Goal: Navigation & Orientation: Understand site structure

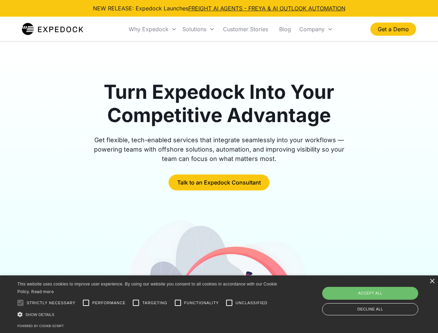
click at [153, 29] on div "Why Expedock" at bounding box center [149, 29] width 40 height 7
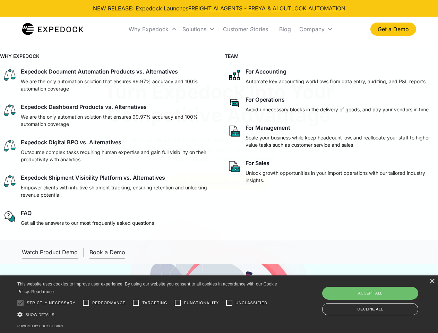
click at [199, 29] on div "Solutions" at bounding box center [195, 29] width 24 height 7
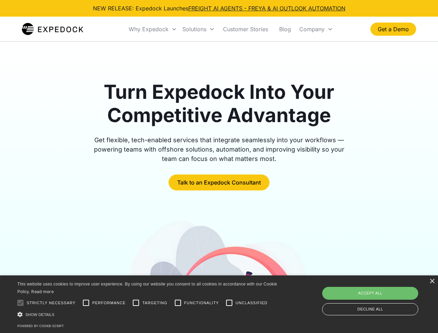
click at [316, 29] on div "Company" at bounding box center [312, 29] width 25 height 7
click at [20, 303] on div at bounding box center [21, 303] width 14 height 14
click at [86, 303] on input "Performance" at bounding box center [86, 303] width 14 height 14
checkbox input "true"
click at [136, 303] on input "Targeting" at bounding box center [136, 303] width 14 height 14
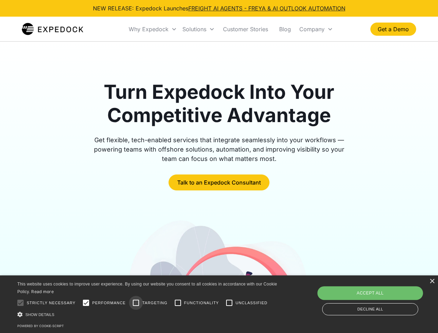
checkbox input "true"
click at [178, 303] on input "Functionality" at bounding box center [178, 303] width 14 height 14
checkbox input "true"
click at [229, 303] on input "Unclassified" at bounding box center [229, 303] width 14 height 14
checkbox input "true"
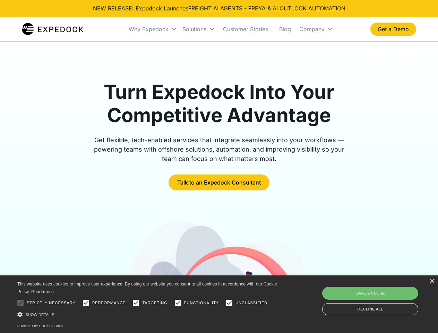
click at [149, 314] on div "Show details Hide details" at bounding box center [148, 314] width 262 height 7
